Goal: Information Seeking & Learning: Learn about a topic

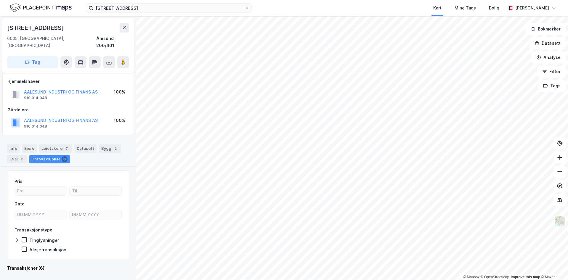
scroll to position [614, 0]
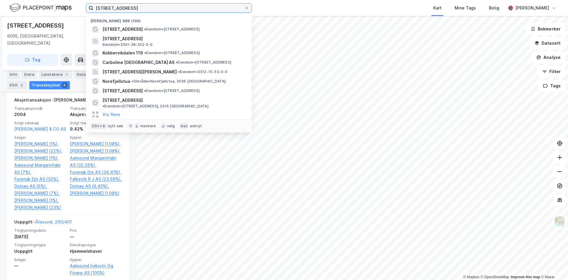
drag, startPoint x: 155, startPoint y: 7, endPoint x: 64, endPoint y: -11, distance: 92.8
click at [93, 4] on input "[STREET_ADDRESS]" at bounding box center [168, 8] width 151 height 9
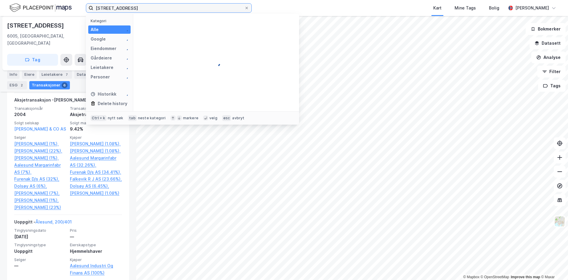
type input "måltrostveien 8"
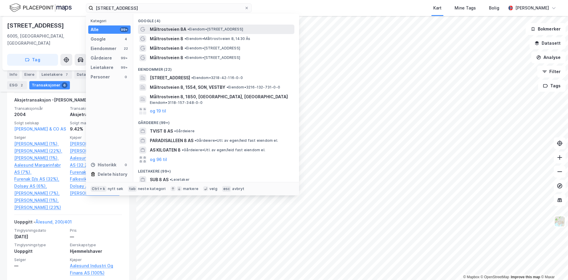
click at [193, 29] on span "• Eiendom • [STREET_ADDRESS]" at bounding box center [216, 29] width 56 height 5
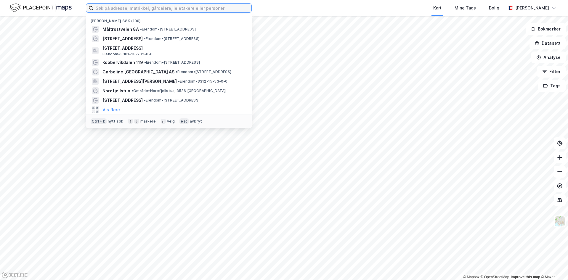
click at [160, 8] on input at bounding box center [172, 8] width 158 height 9
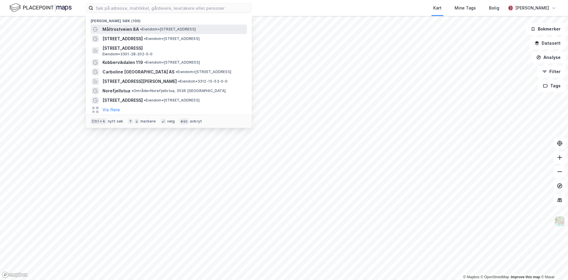
click at [143, 27] on span "• Eiendom • [STREET_ADDRESS]" at bounding box center [168, 29] width 56 height 5
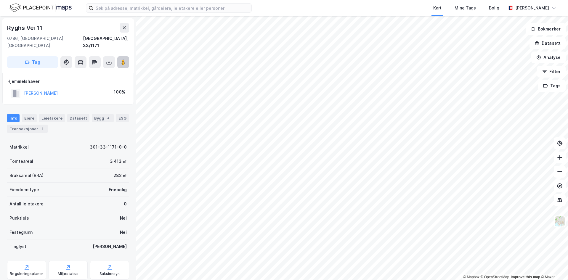
click at [127, 57] on button at bounding box center [123, 62] width 12 height 12
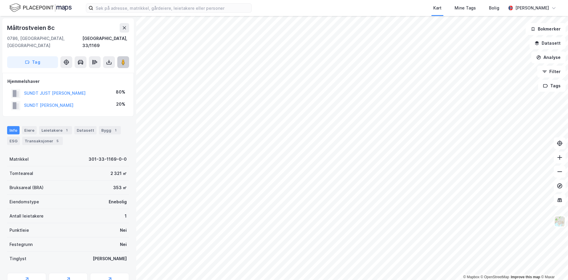
click at [125, 59] on icon at bounding box center [123, 62] width 6 height 6
